Goal: Navigation & Orientation: Find specific page/section

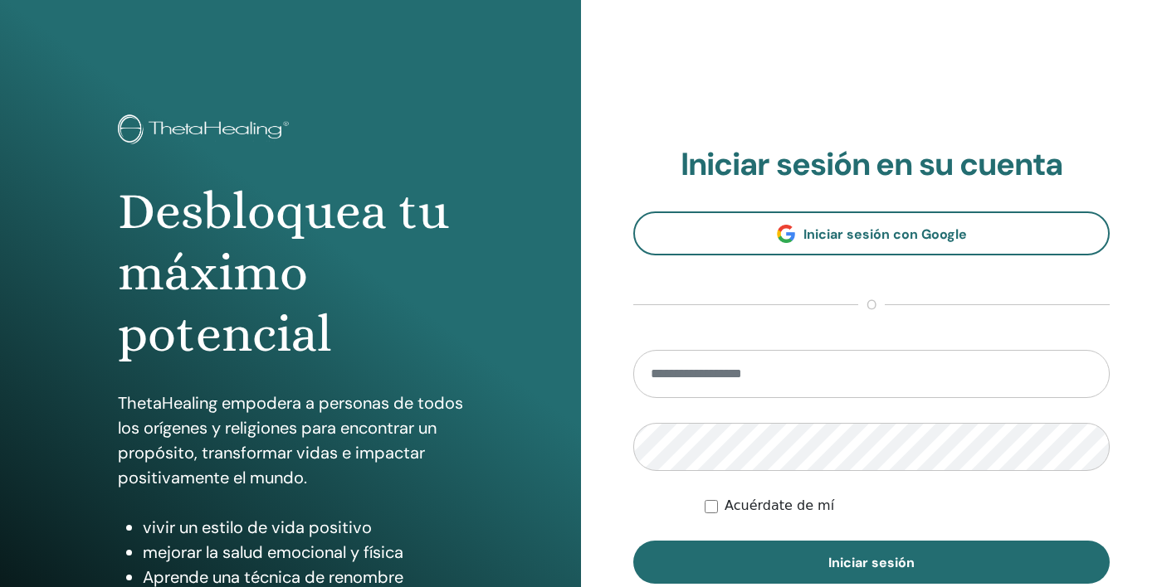
click at [670, 382] on input "email" at bounding box center [871, 374] width 476 height 48
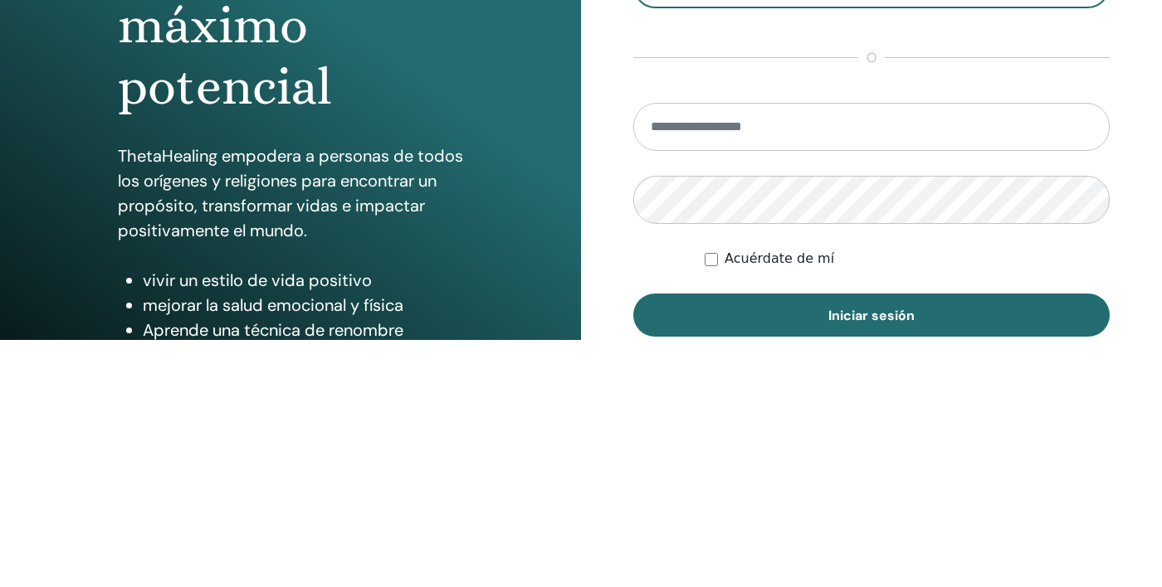
type input "**********"
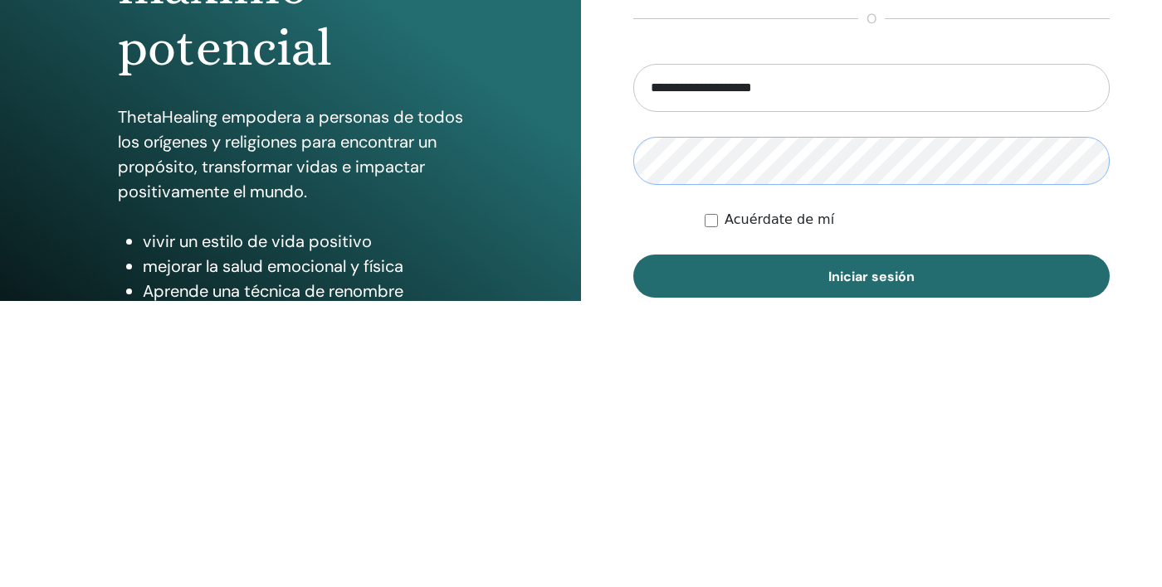
scroll to position [7, 0]
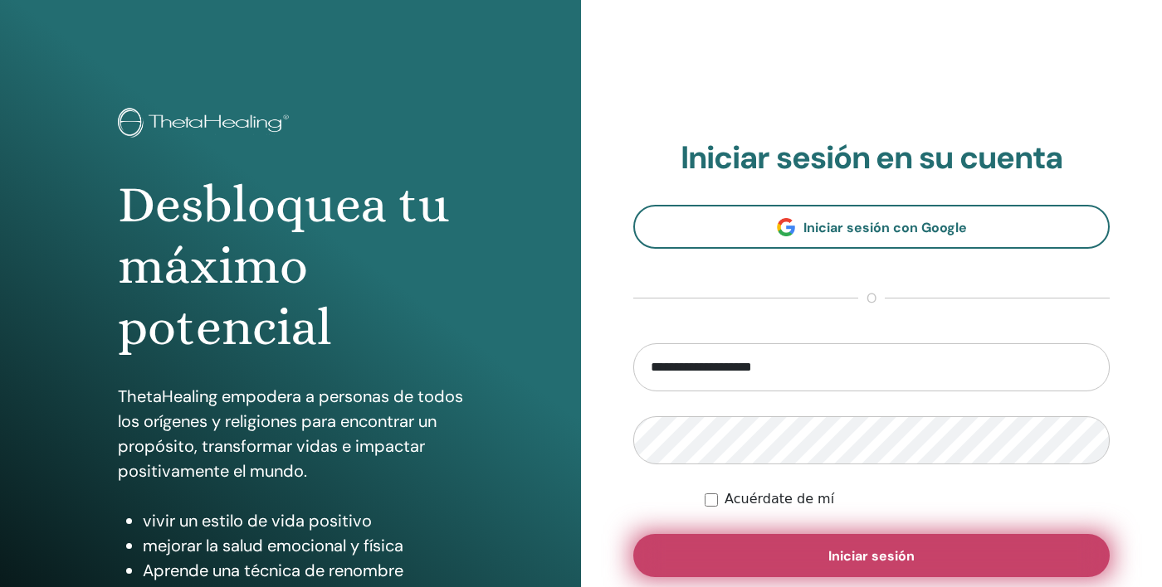
click at [684, 568] on button "Iniciar sesión" at bounding box center [871, 555] width 476 height 43
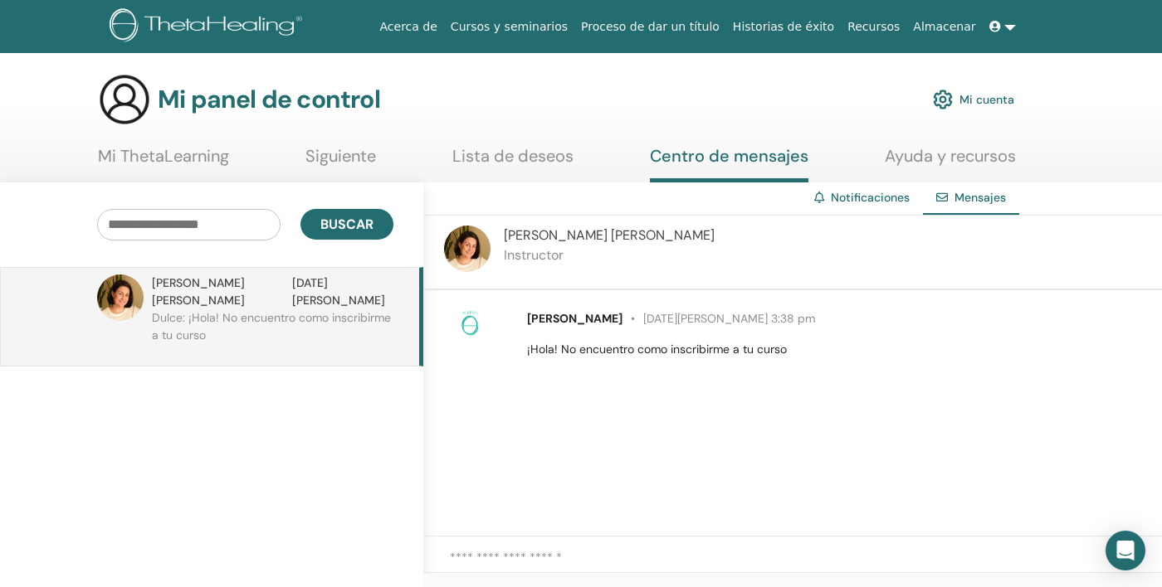
click at [465, 245] on img at bounding box center [467, 249] width 46 height 46
click at [474, 256] on img at bounding box center [467, 249] width 46 height 46
click at [133, 297] on img at bounding box center [120, 298] width 46 height 46
click at [341, 161] on font "Siguiente" at bounding box center [340, 156] width 71 height 22
click at [853, 203] on font "Notificaciones" at bounding box center [869, 197] width 79 height 15
